Goal: Information Seeking & Learning: Learn about a topic

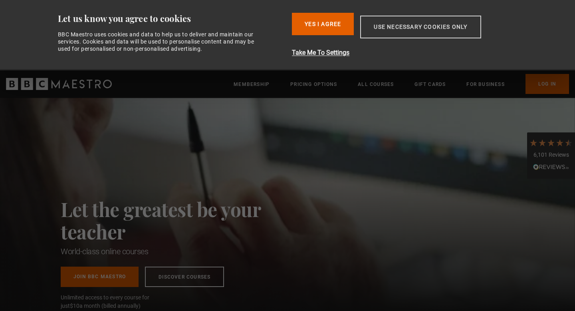
click at [427, 26] on button "Use necessary cookies only" at bounding box center [420, 27] width 121 height 23
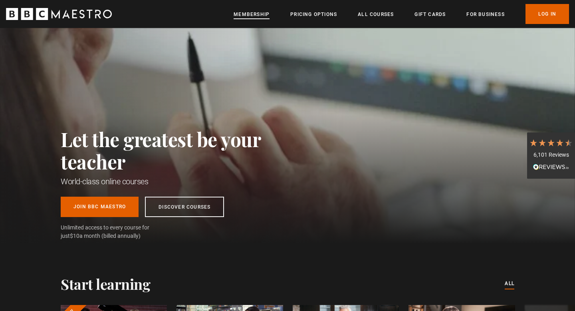
click at [250, 18] on link "Membership" at bounding box center [252, 14] width 36 height 8
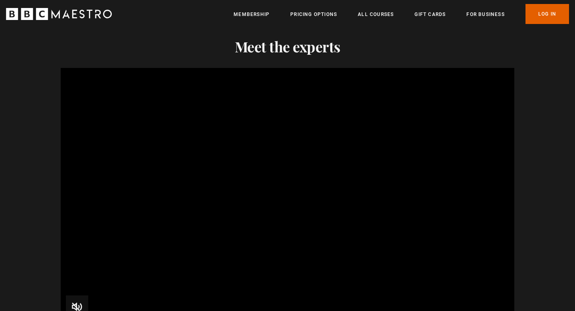
scroll to position [769, 0]
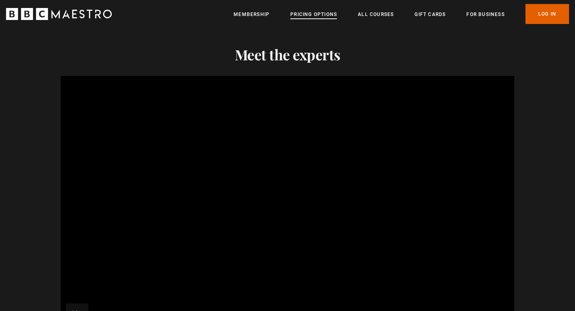
click at [316, 15] on link "Pricing Options" at bounding box center [313, 14] width 47 height 8
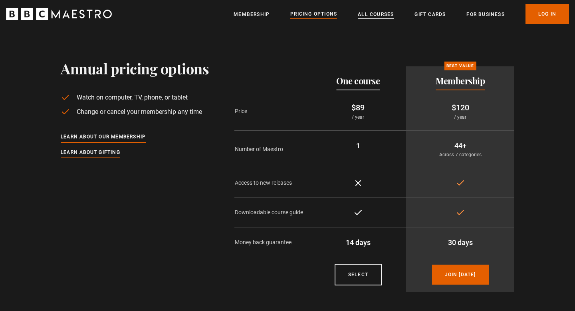
click at [375, 14] on link "All Courses" at bounding box center [376, 14] width 36 height 8
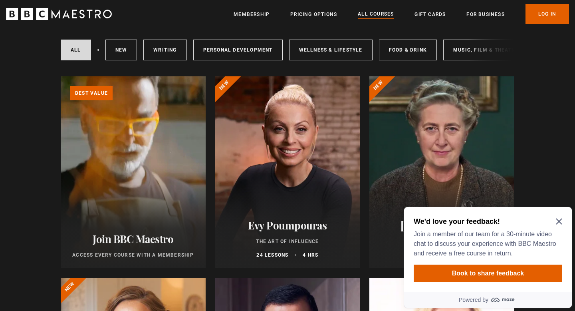
scroll to position [54, 0]
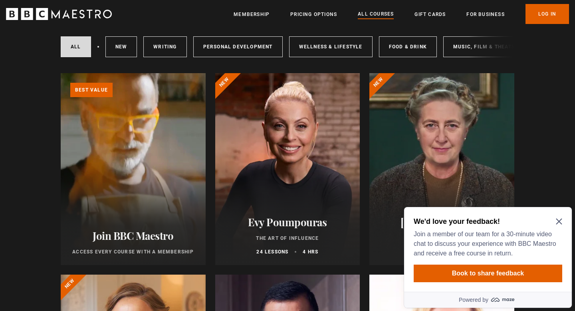
click at [562, 220] on icon "Close Maze Prompt" at bounding box center [559, 221] width 6 height 6
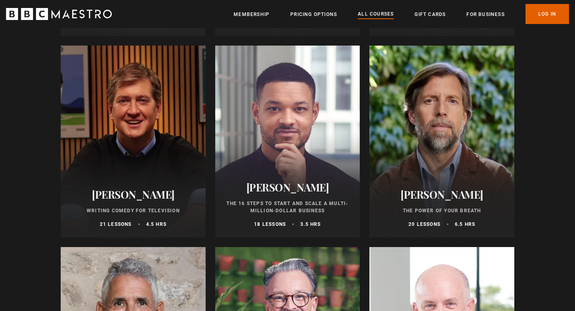
scroll to position [911, 0]
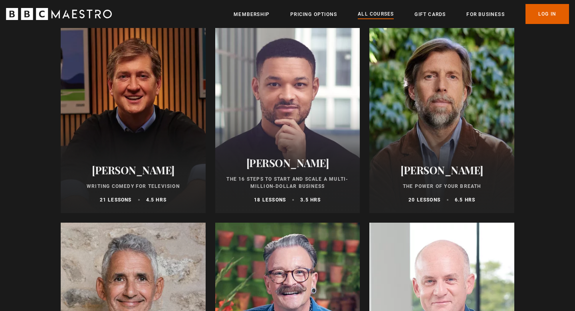
click at [469, 127] on div at bounding box center [441, 117] width 145 height 192
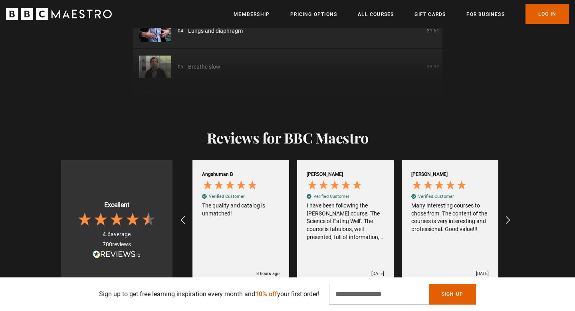
scroll to position [1298, 0]
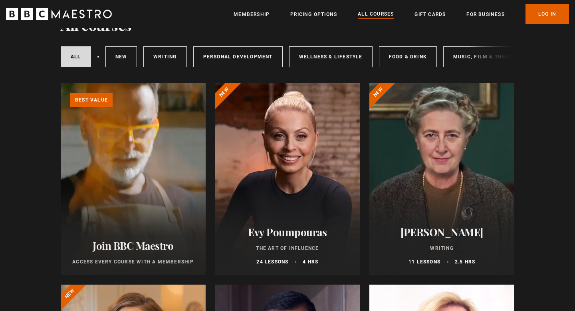
scroll to position [47, 0]
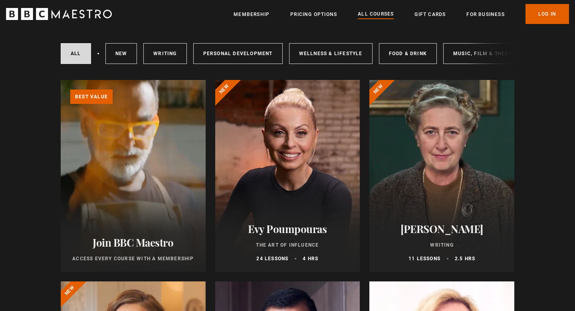
click at [310, 195] on div at bounding box center [287, 176] width 145 height 192
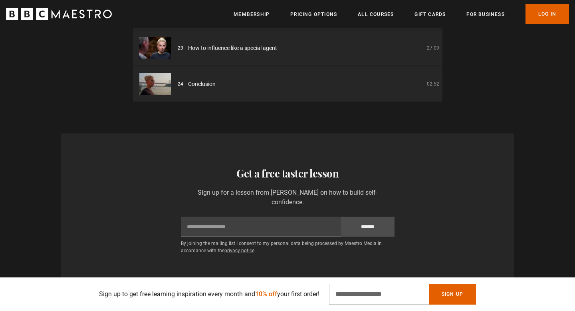
scroll to position [1253, 0]
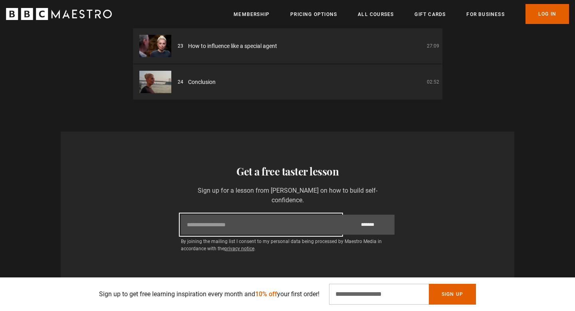
click at [260, 224] on input "Email" at bounding box center [261, 224] width 160 height 20
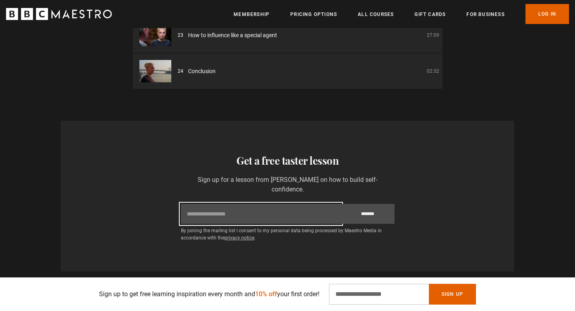
scroll to position [1265, 0]
click at [258, 215] on input "Email" at bounding box center [261, 213] width 160 height 20
type input "**********"
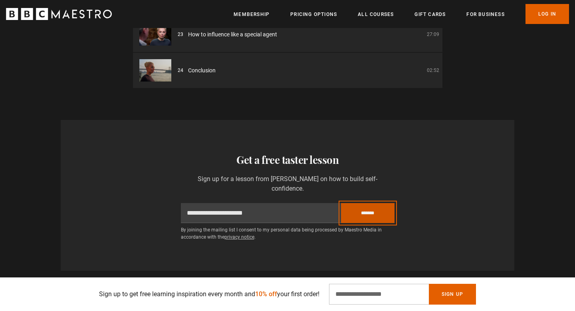
click at [373, 220] on input "*******" at bounding box center [368, 213] width 54 height 20
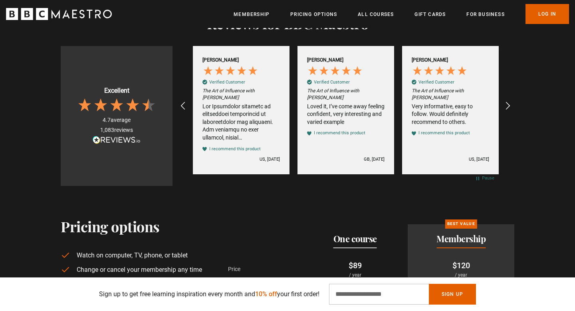
scroll to position [0, 314]
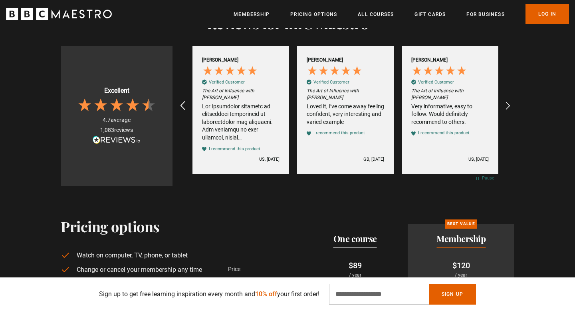
click at [184, 107] on icon "REVIEWS.io Carousel Scroll Left" at bounding box center [182, 106] width 11 height 11
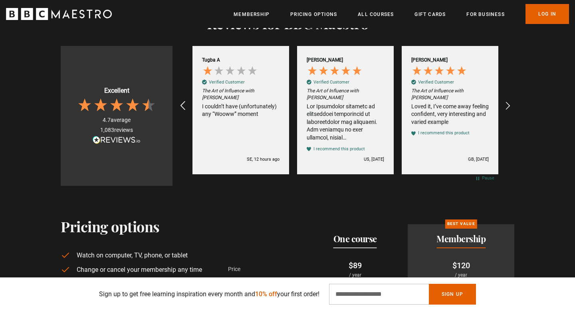
scroll to position [0, 209]
click at [216, 117] on div "I couldn’t have (unfortunately) any “Wooww” moment" at bounding box center [240, 111] width 77 height 16
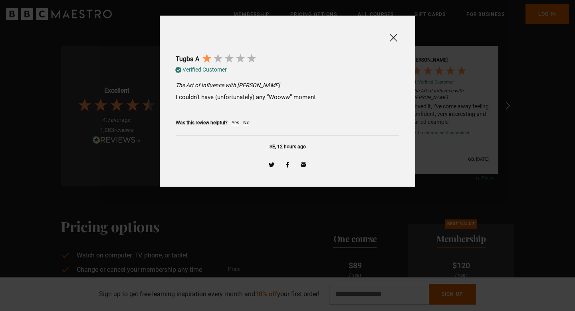
click at [388, 36] on div at bounding box center [393, 38] width 12 height 12
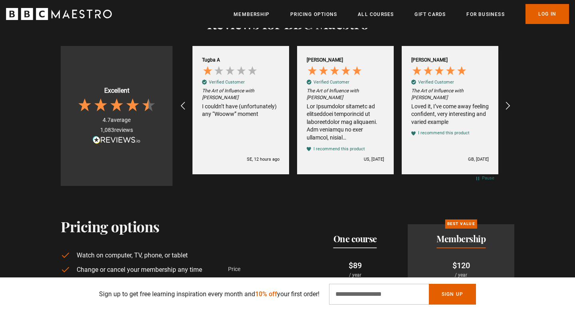
click at [340, 121] on div "Review by Marci C, 5 out of 5 stars" at bounding box center [345, 122] width 77 height 39
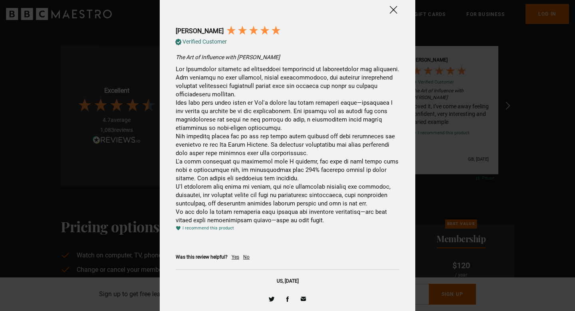
scroll to position [29, 0]
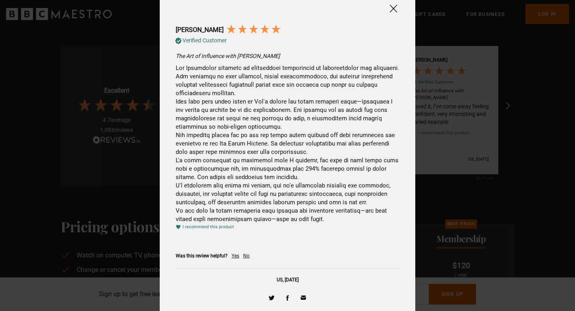
click at [456, 111] on div at bounding box center [287, 126] width 575 height 311
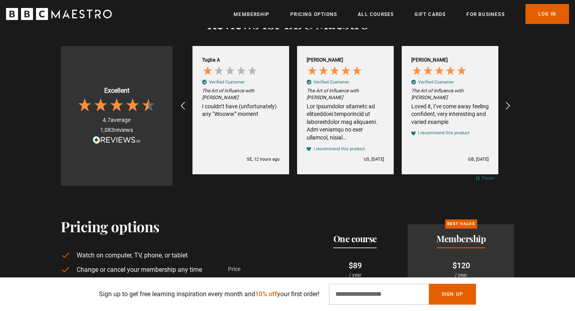
click at [469, 103] on div "Loved it, I’ve come away feeling confident, very interesting and varied example" at bounding box center [449, 115] width 77 height 24
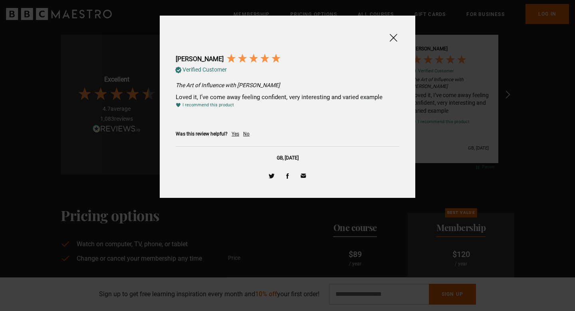
scroll to position [1512, 0]
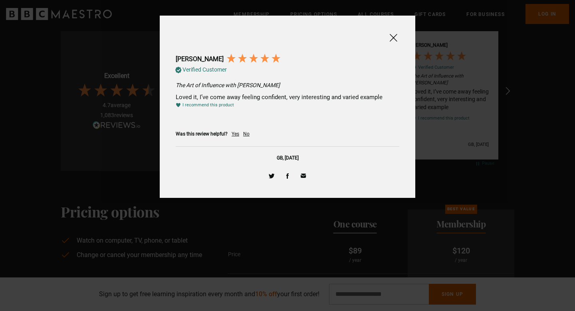
click at [430, 91] on div at bounding box center [287, 155] width 575 height 311
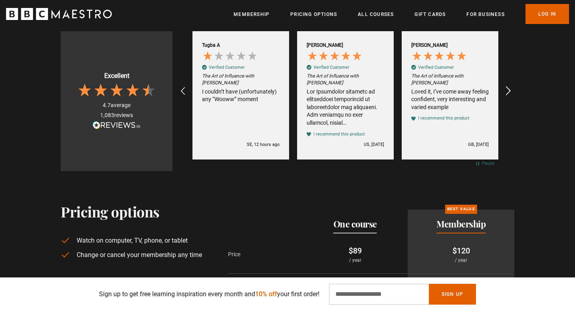
click at [508, 92] on icon "REVIEWS.io Carousel Scroll Right" at bounding box center [508, 91] width 11 height 11
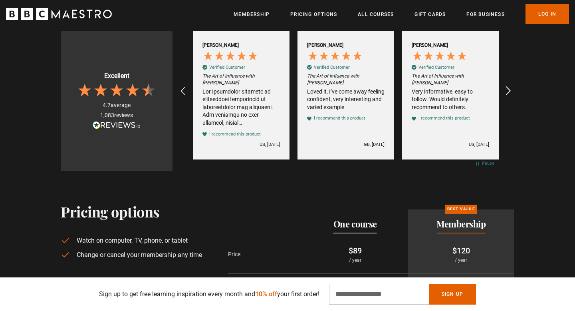
scroll to position [0, 314]
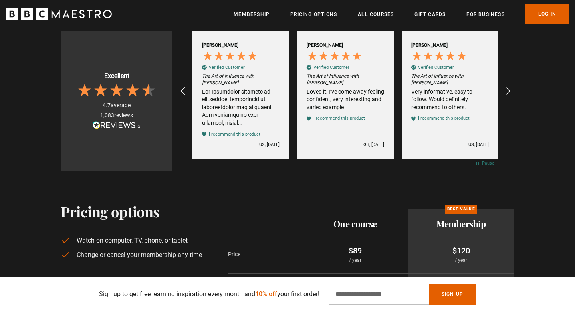
click at [457, 90] on div "Very informative, easy to follow. Would definitely recommend to others." at bounding box center [449, 100] width 77 height 24
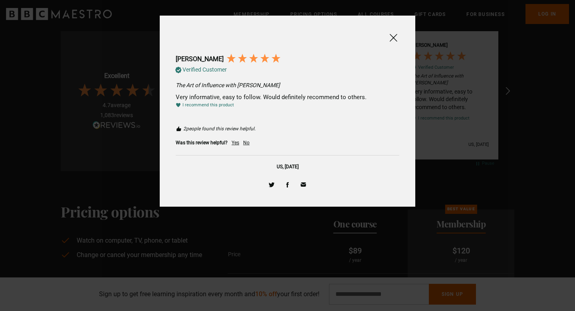
click at [497, 95] on div at bounding box center [287, 155] width 575 height 311
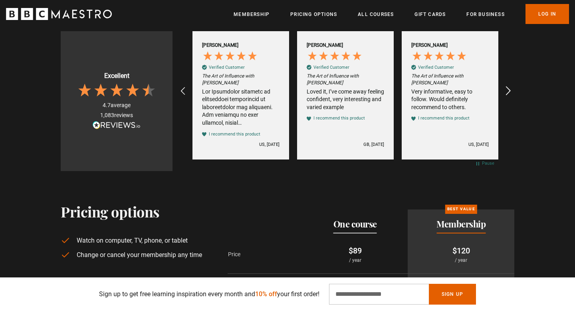
click at [504, 90] on icon "REVIEWS.io Carousel Scroll Right" at bounding box center [508, 91] width 11 height 11
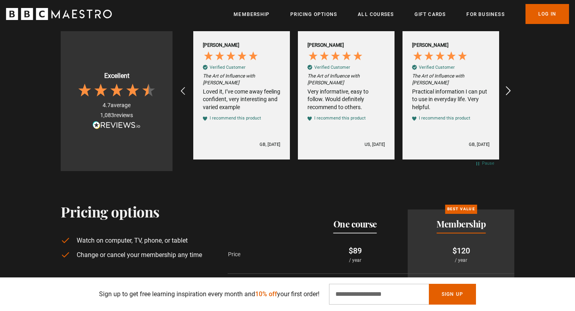
scroll to position [0, 419]
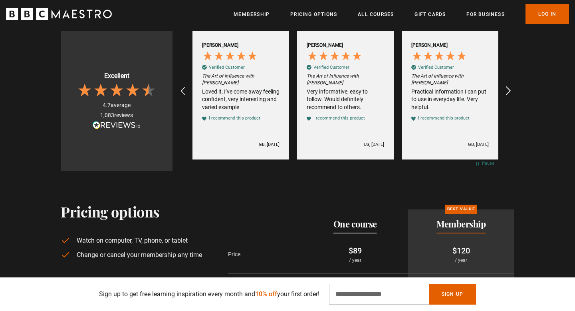
click at [504, 90] on icon "REVIEWS.io Carousel Scroll Right" at bounding box center [508, 91] width 11 height 11
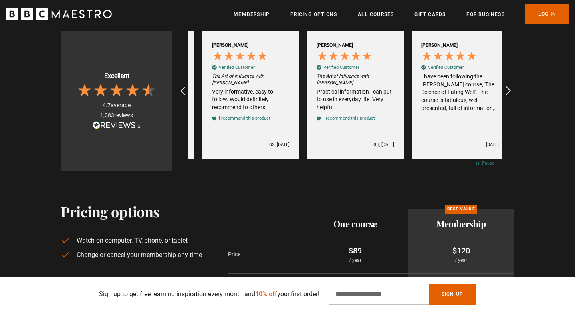
scroll to position [0, 523]
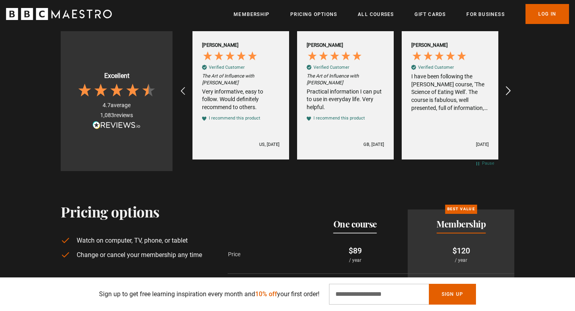
click at [504, 90] on icon "REVIEWS.io Carousel Scroll Right" at bounding box center [508, 91] width 11 height 11
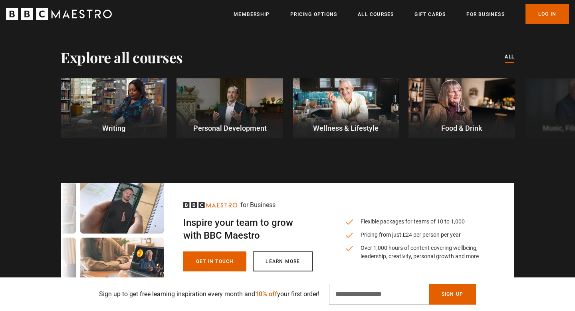
scroll to position [2204, 0]
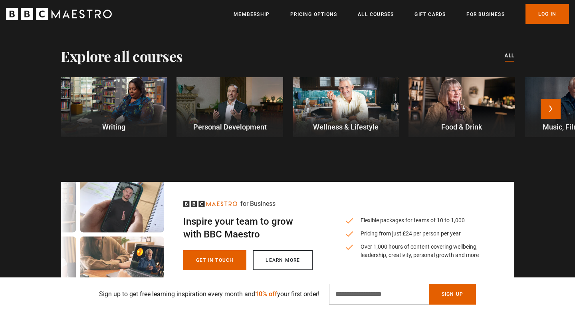
click at [226, 113] on div at bounding box center [230, 107] width 106 height 60
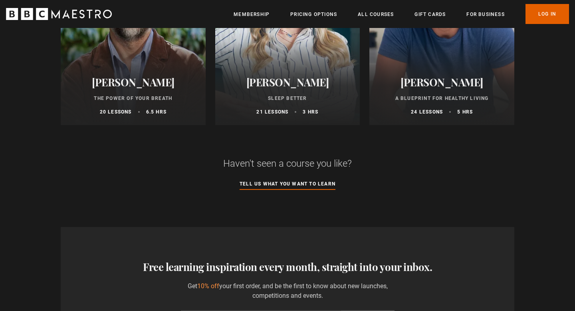
scroll to position [595, 0]
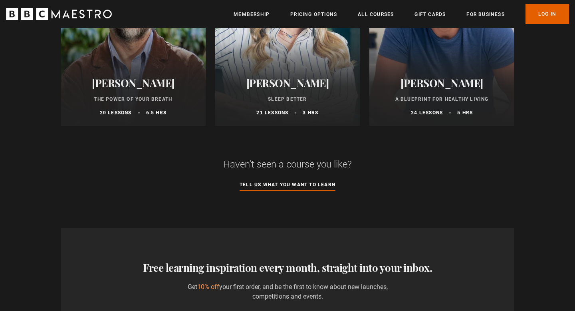
click at [437, 70] on div "Dr Rangan Chatterjee A Blueprint for Healthy Living 24 lessons 5 hrs" at bounding box center [441, 96] width 145 height 59
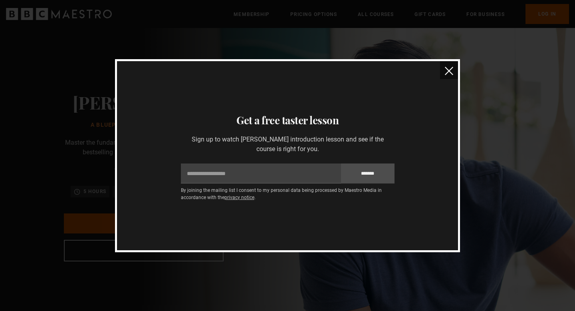
click at [449, 71] on img "close" at bounding box center [449, 71] width 8 height 8
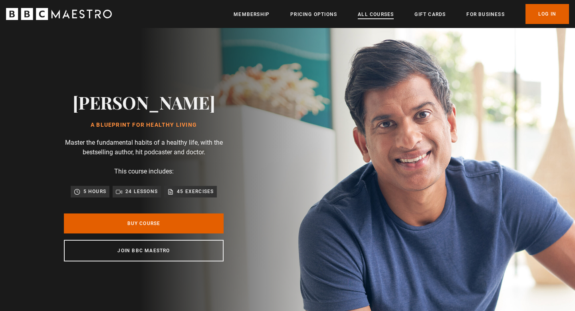
click at [370, 13] on link "All Courses" at bounding box center [376, 14] width 36 height 8
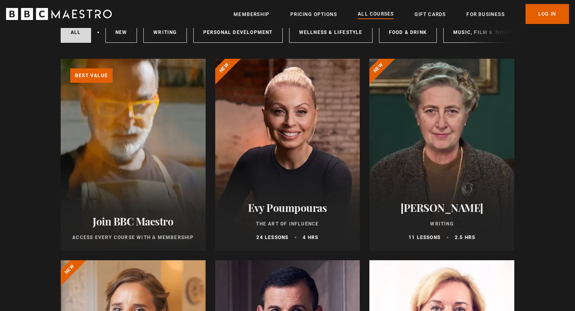
scroll to position [68, 0]
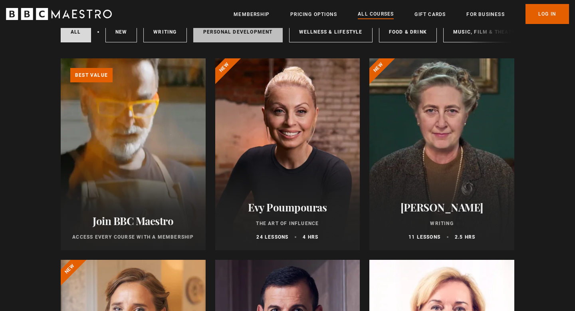
click at [254, 35] on link "Personal Development" at bounding box center [237, 32] width 89 height 21
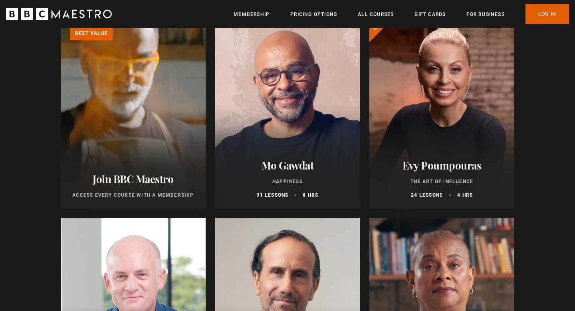
scroll to position [107, 0]
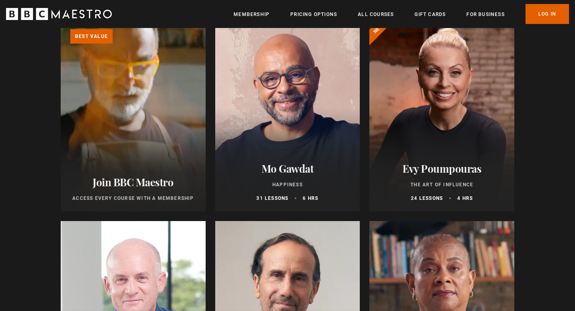
click at [458, 168] on h2 "Evy Poumpouras" at bounding box center [442, 168] width 126 height 12
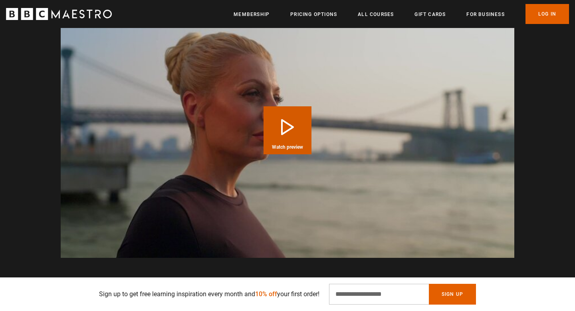
scroll to position [823, 0]
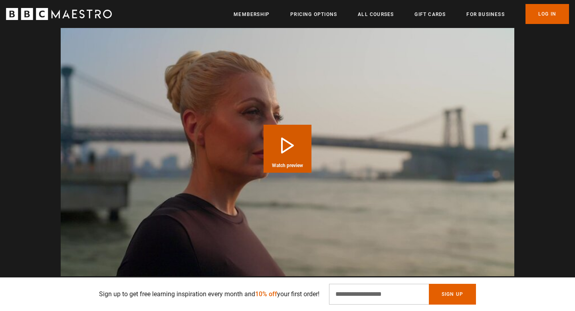
click at [314, 158] on video "Video Player" at bounding box center [288, 148] width 454 height 255
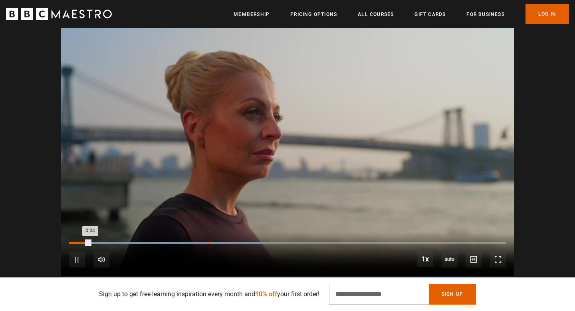
click at [208, 242] on div "Loaded : 44.99% 0:28 0:04" at bounding box center [287, 243] width 437 height 2
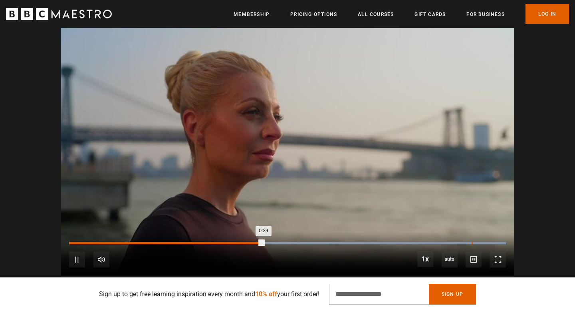
scroll to position [0, 209]
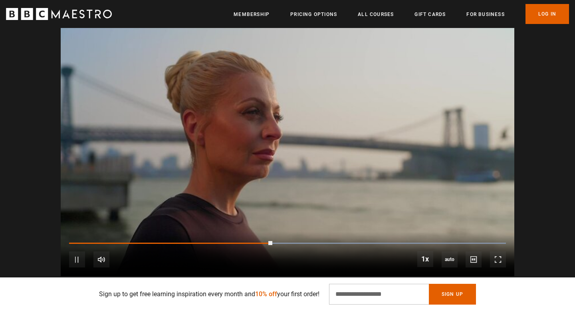
click at [485, 239] on div "10s Skip Back 10 seconds Pause 10s Skip Forward 10 seconds Loaded : 100.00% 1:2…" at bounding box center [288, 254] width 454 height 44
click at [451, 239] on div "10s Skip Back 10 seconds Pause 10s Skip Forward 10 seconds Loaded : 100.00% 1:2…" at bounding box center [288, 254] width 454 height 44
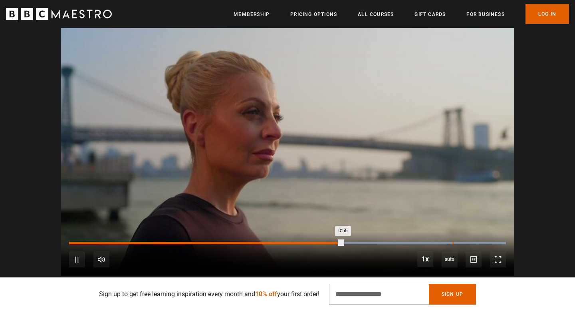
click at [452, 243] on div "Loaded : 100.00% 1:17 0:55" at bounding box center [287, 243] width 437 height 2
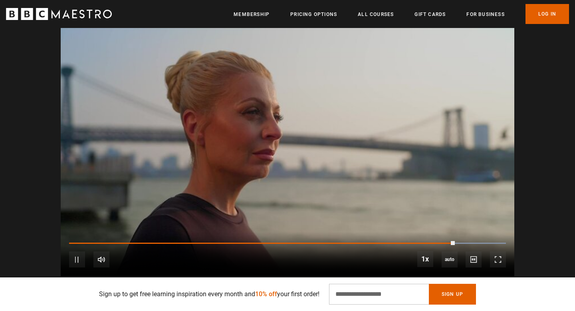
click at [329, 167] on video "Video Player" at bounding box center [288, 148] width 454 height 255
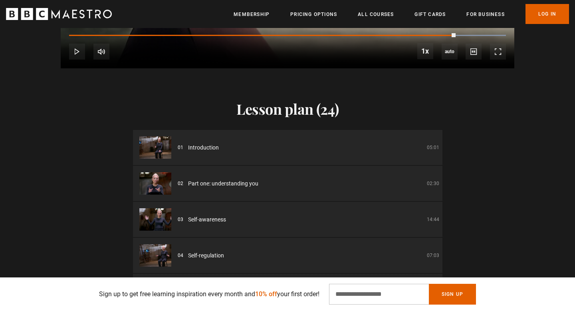
scroll to position [0, 523]
click at [157, 180] on img at bounding box center [155, 183] width 32 height 22
